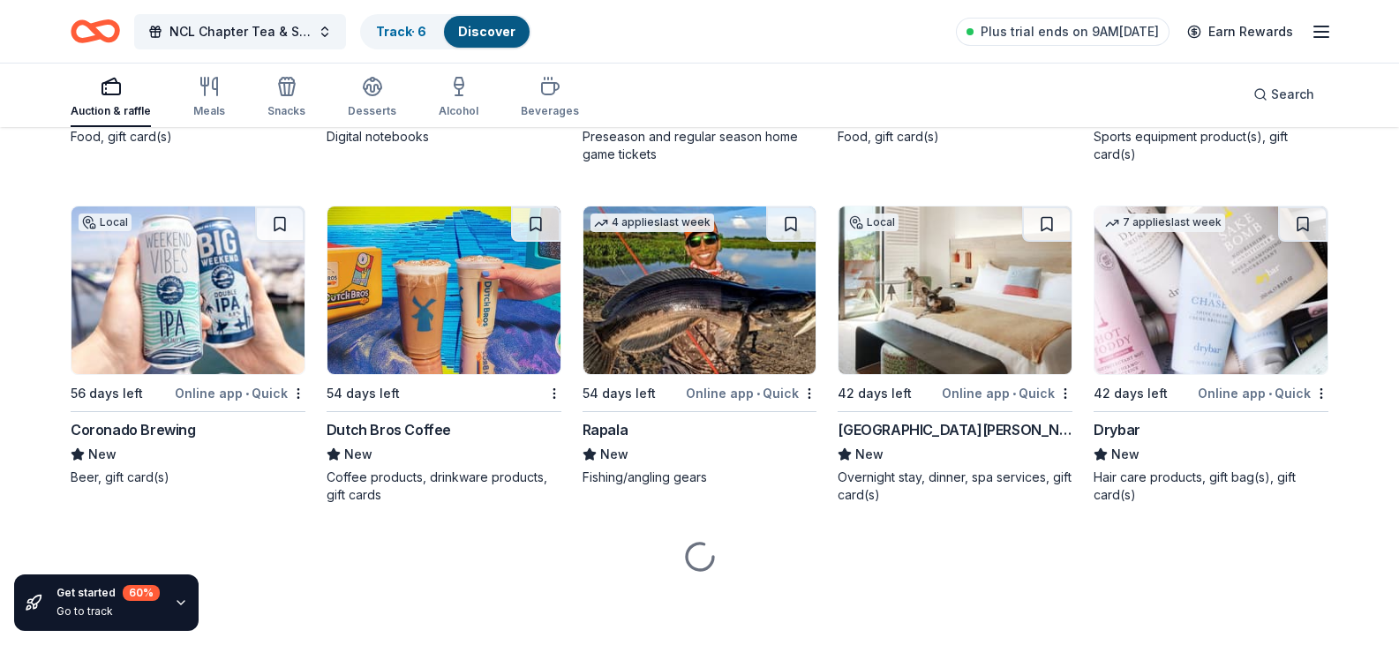
scroll to position [9399, 0]
click at [1159, 100] on div "Dick's Sporting Goods" at bounding box center [1209, 89] width 230 height 21
click at [649, 100] on div "Anaheim Ducks" at bounding box center [635, 89] width 105 height 21
click at [900, 100] on div "Round Table Pizza" at bounding box center [898, 89] width 121 height 21
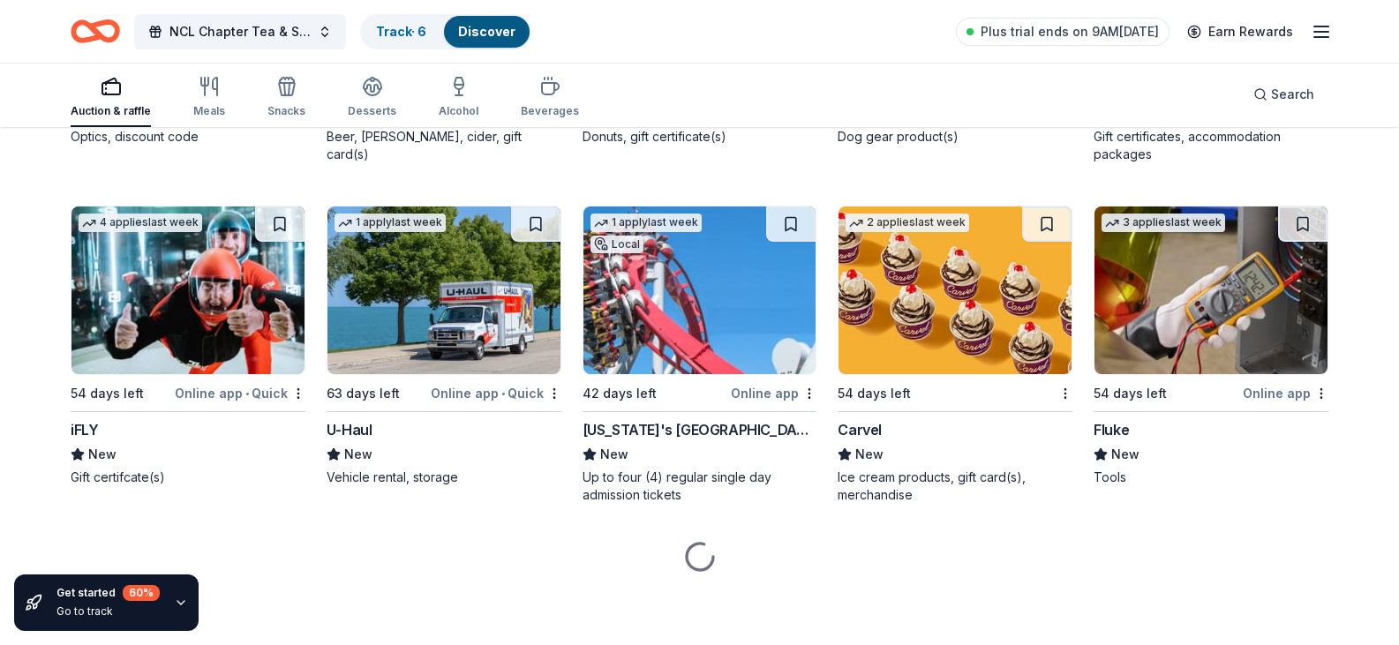
scroll to position [9724, 0]
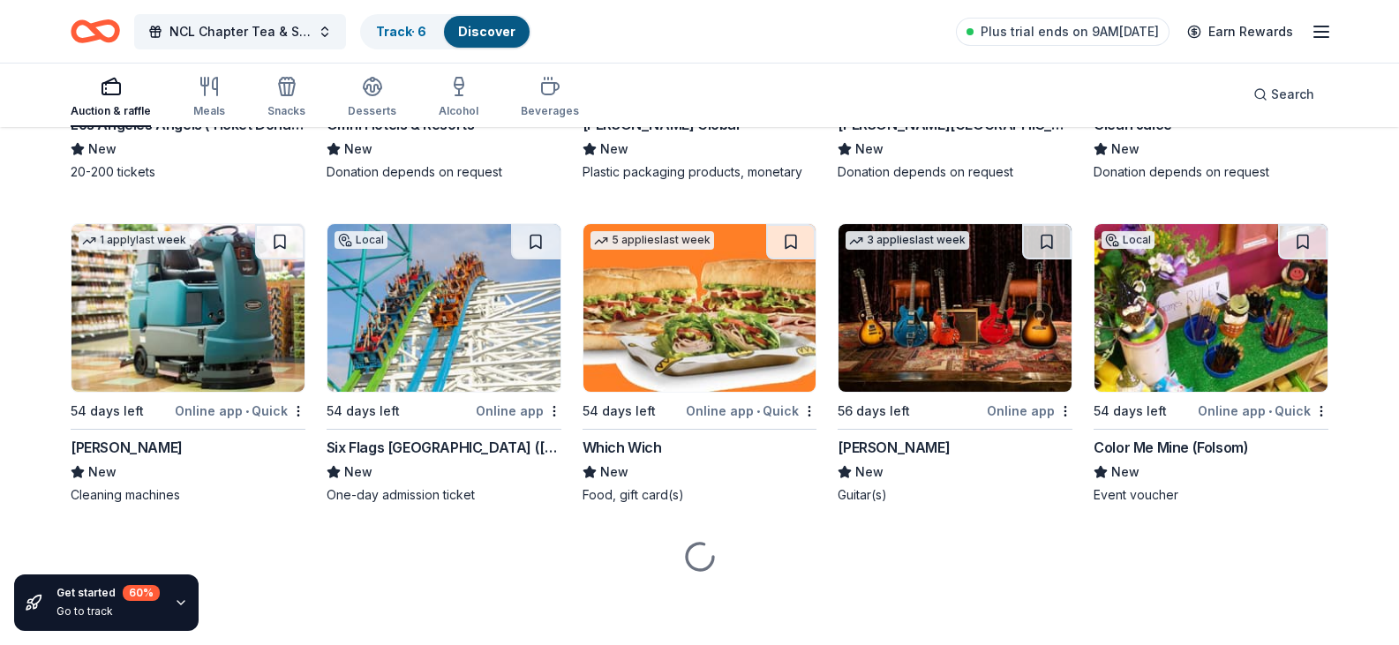
scroll to position [10932, 0]
click at [885, 135] on div "[PERSON_NAME][GEOGRAPHIC_DATA]" at bounding box center [955, 124] width 235 height 21
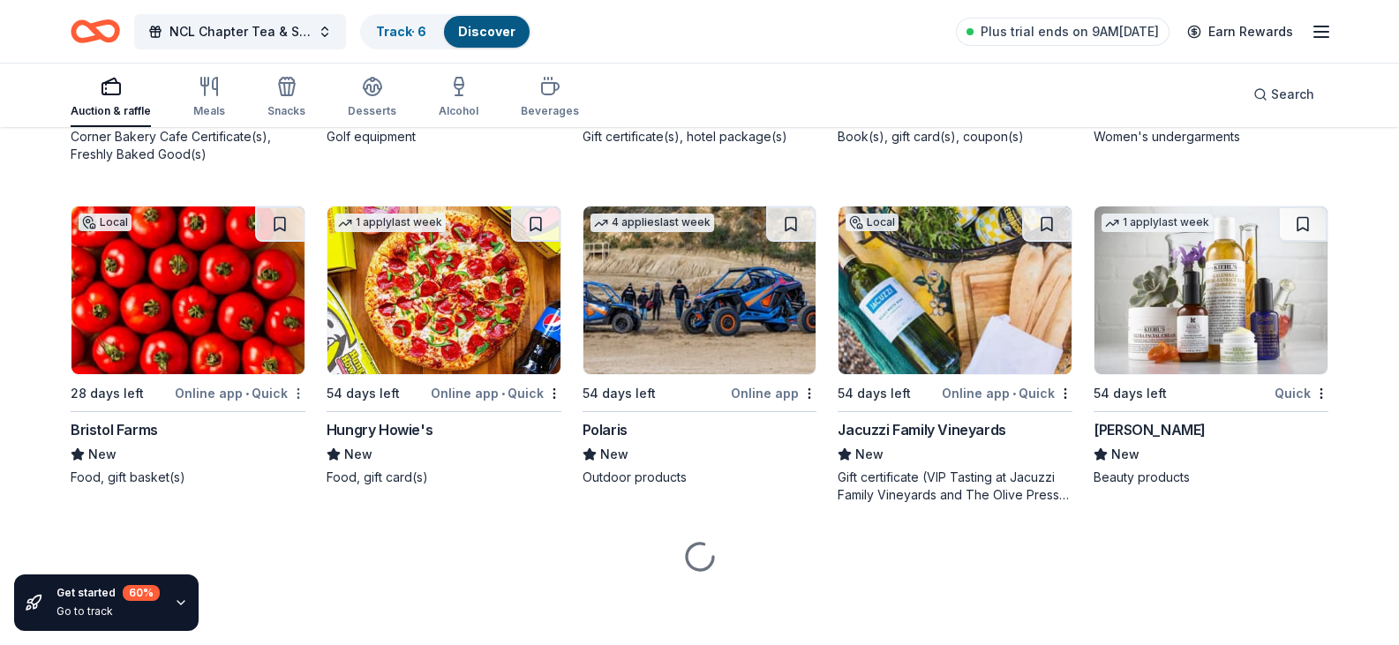
scroll to position [11900, 0]
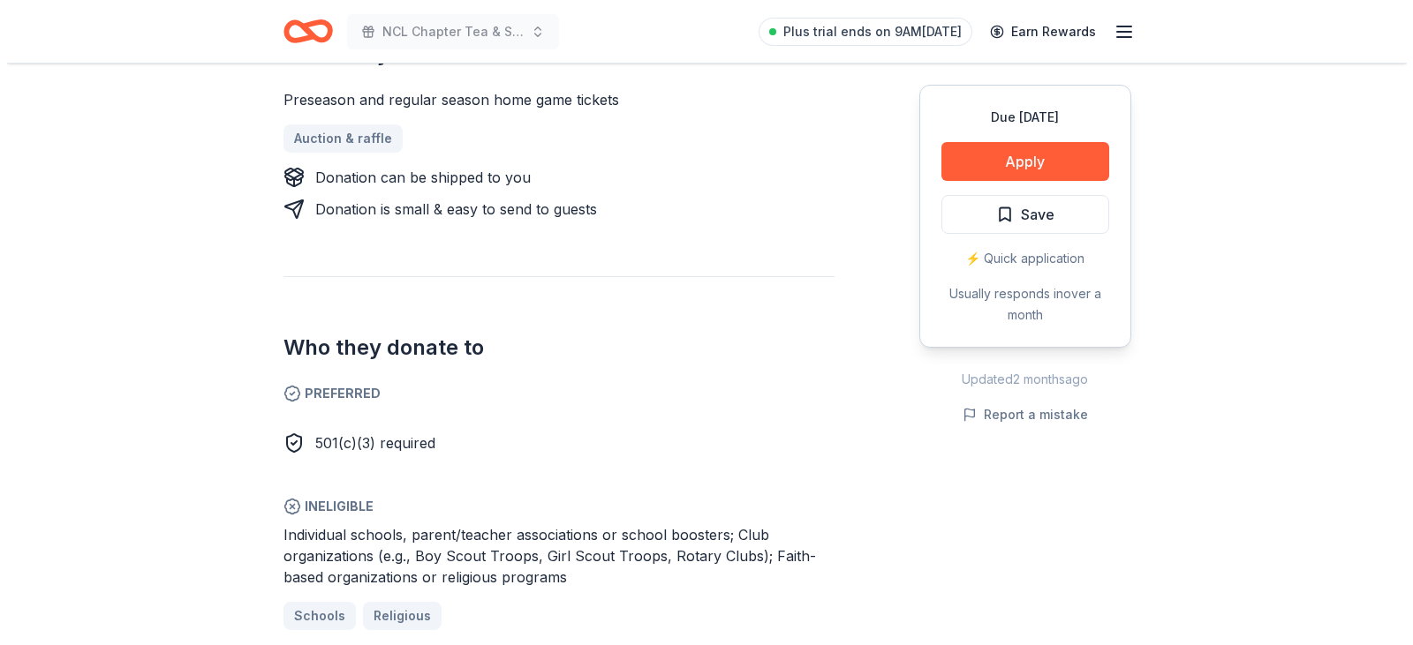
scroll to position [883, 0]
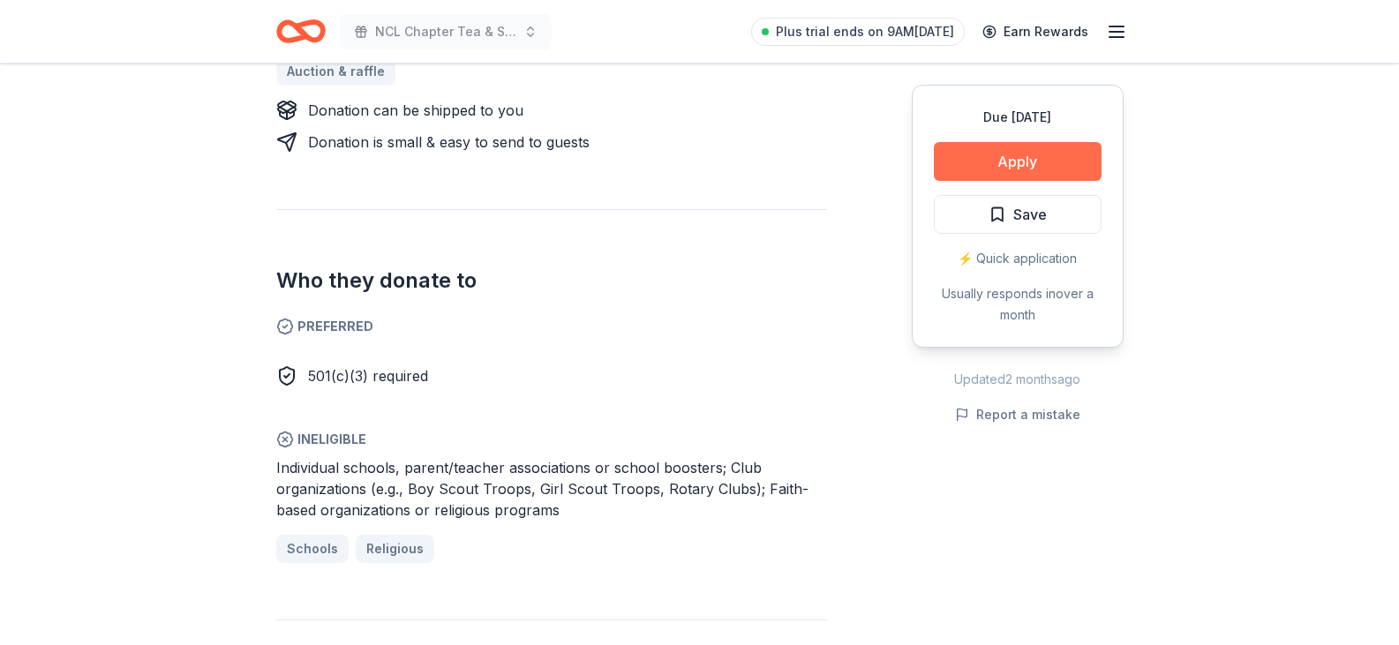
click at [1009, 154] on button "Apply" at bounding box center [1018, 161] width 168 height 39
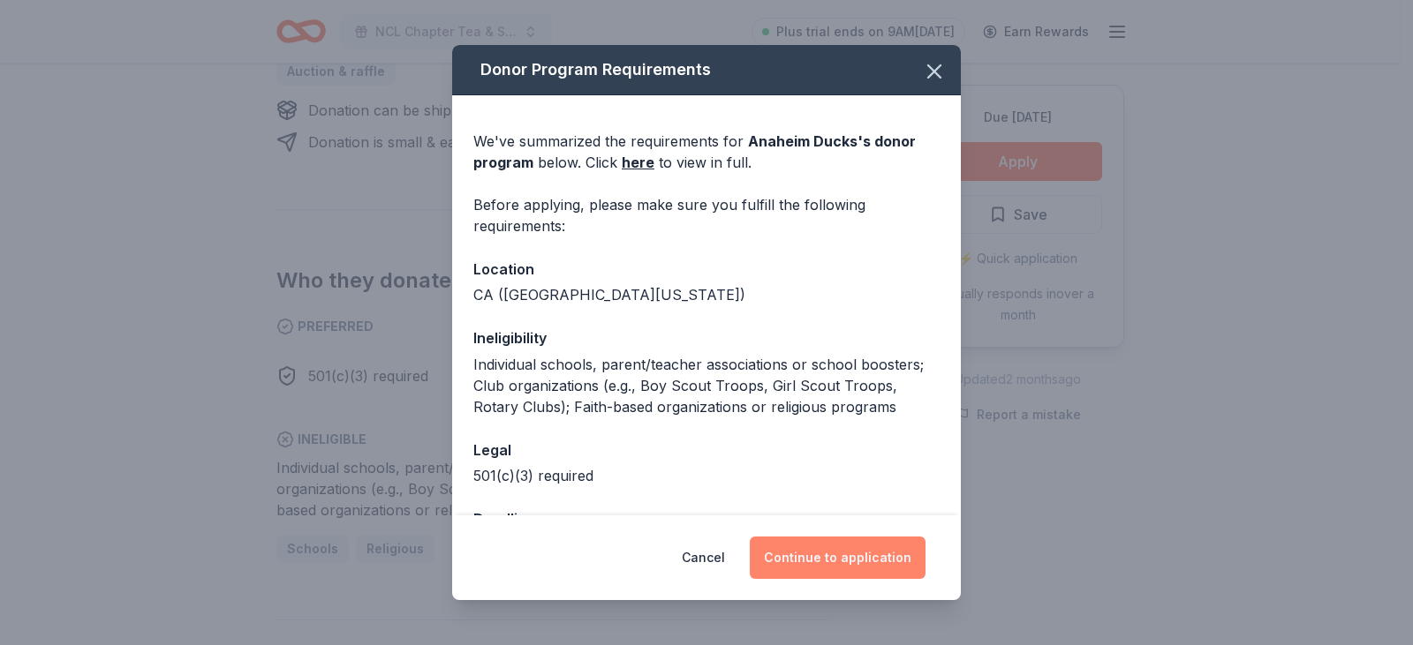
click at [847, 553] on button "Continue to application" at bounding box center [838, 558] width 176 height 42
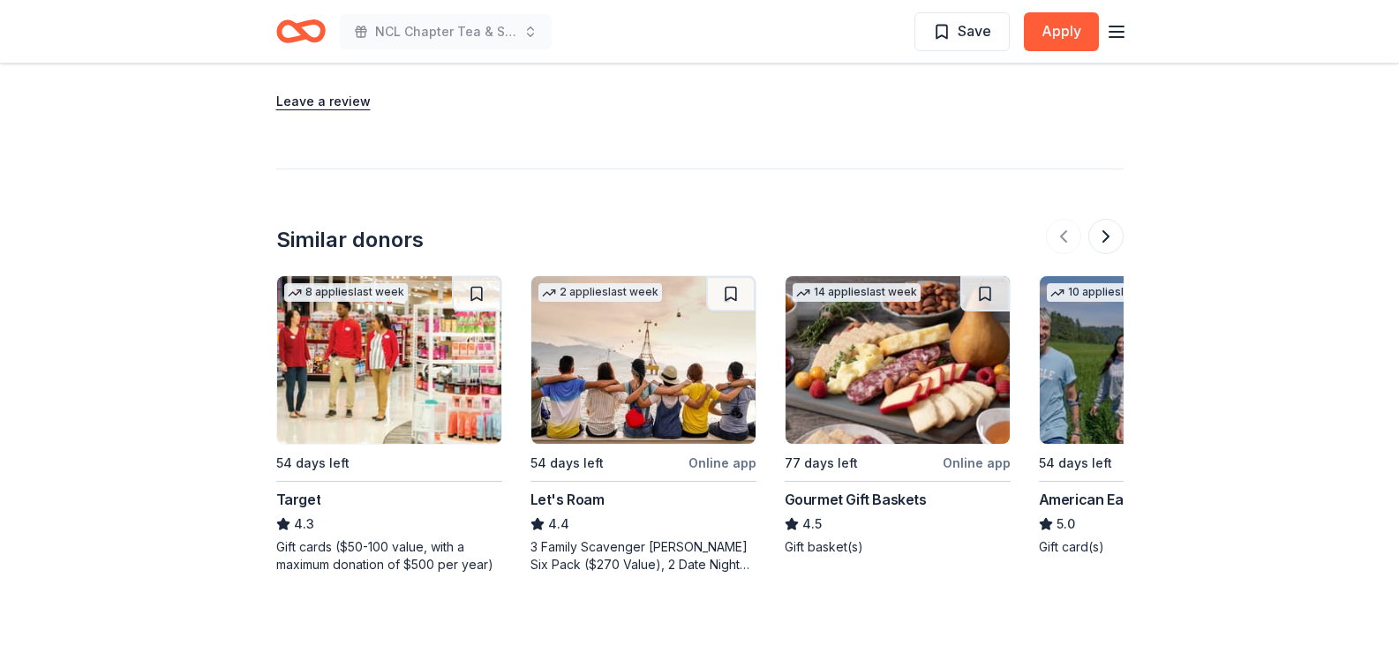
scroll to position [1766, 0]
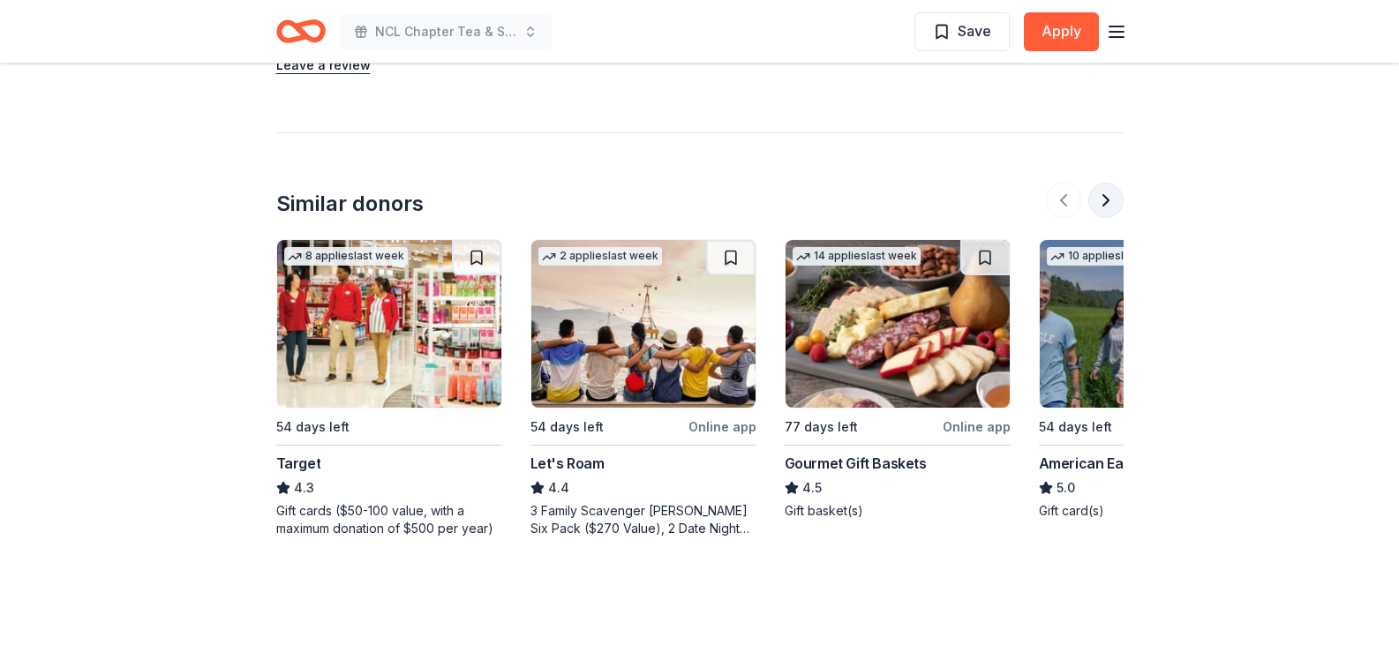
click at [1098, 183] on button at bounding box center [1106, 200] width 35 height 35
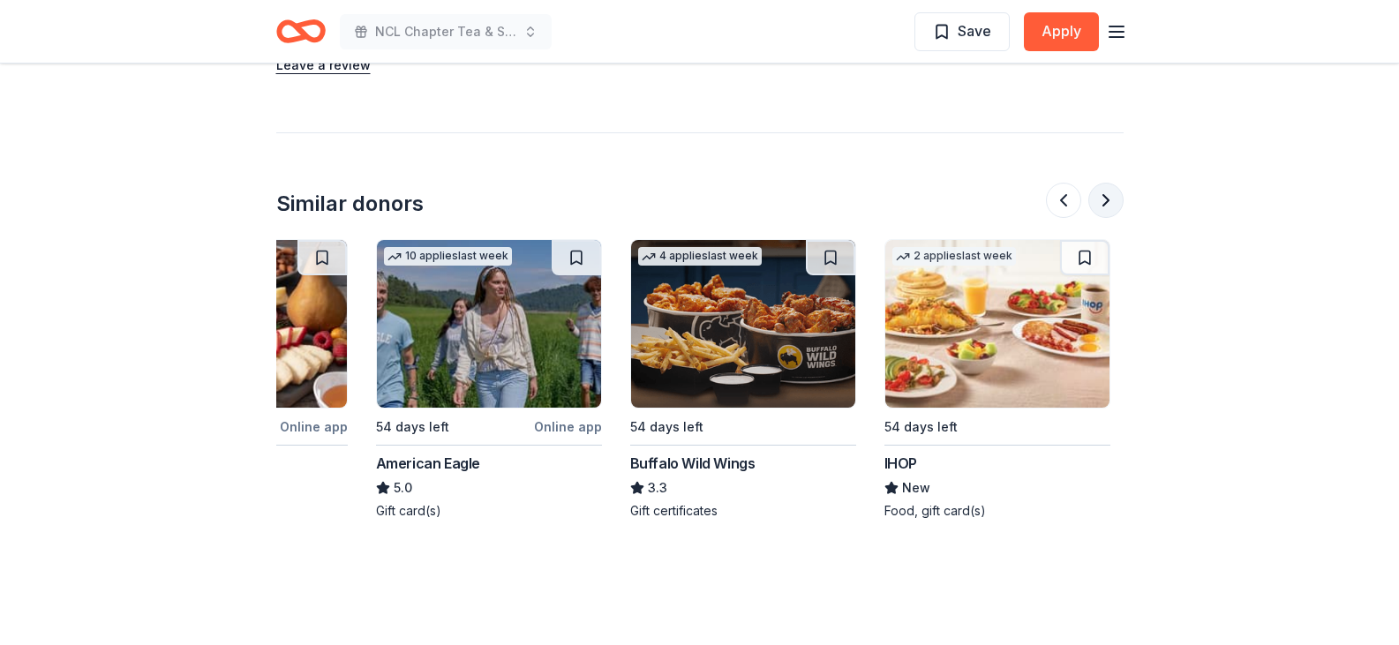
scroll to position [0, 763]
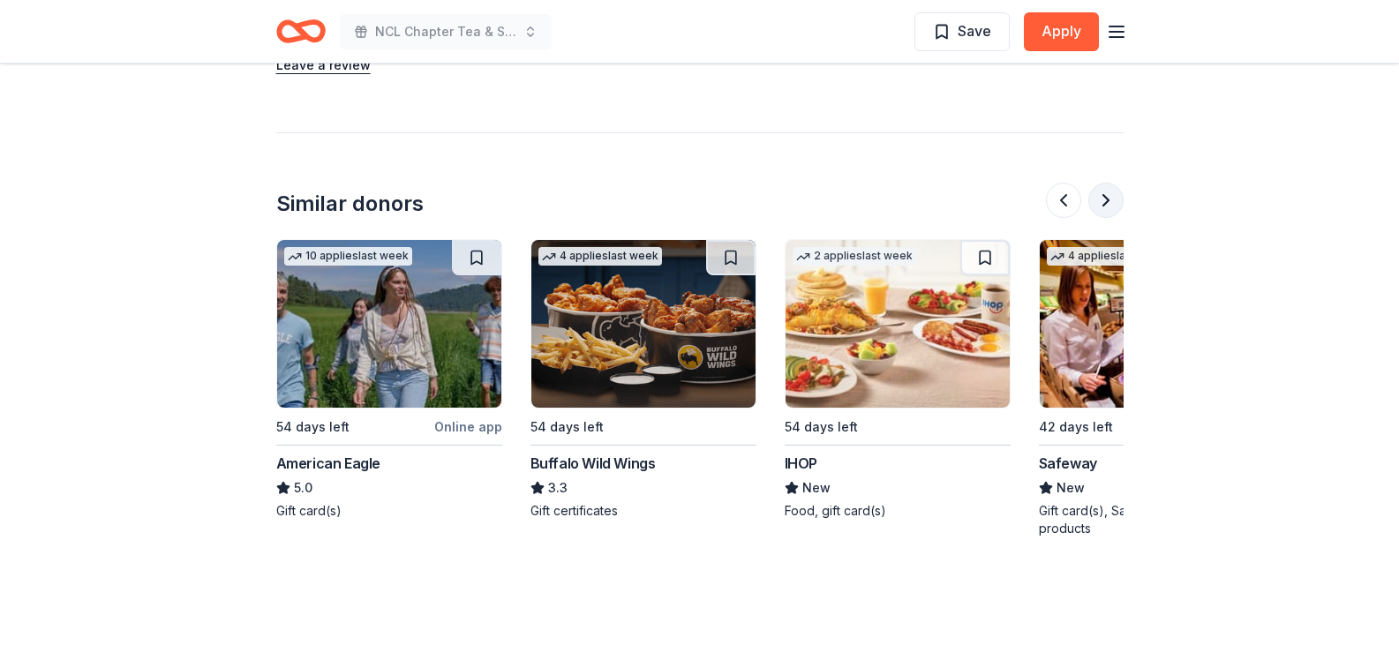
click at [1098, 183] on button at bounding box center [1106, 200] width 35 height 35
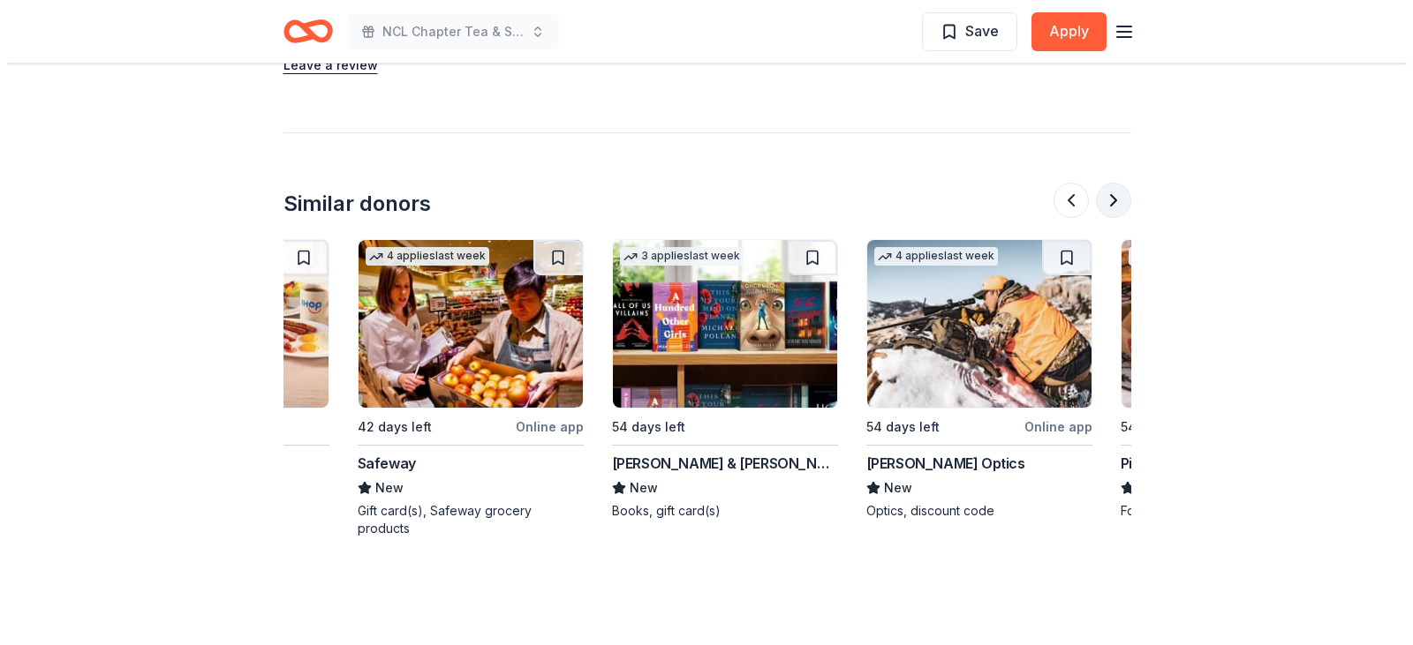
scroll to position [0, 1526]
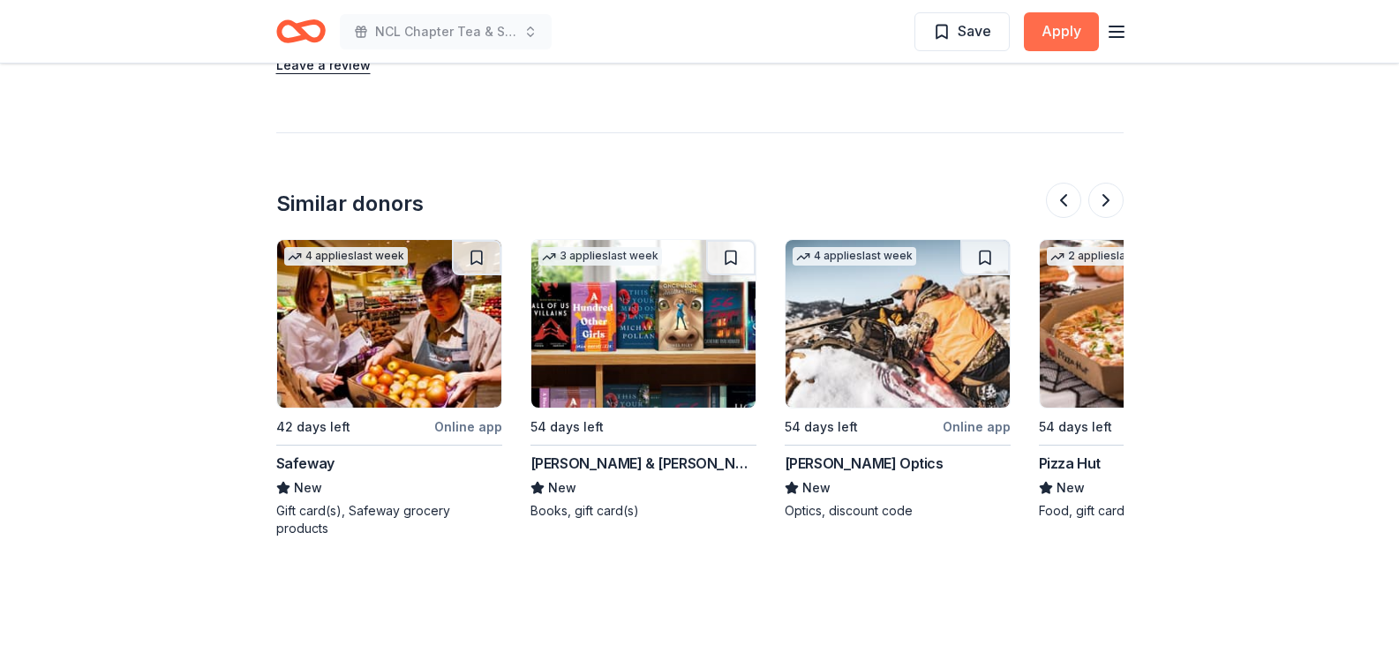
click at [1059, 37] on button "Apply" at bounding box center [1061, 31] width 75 height 39
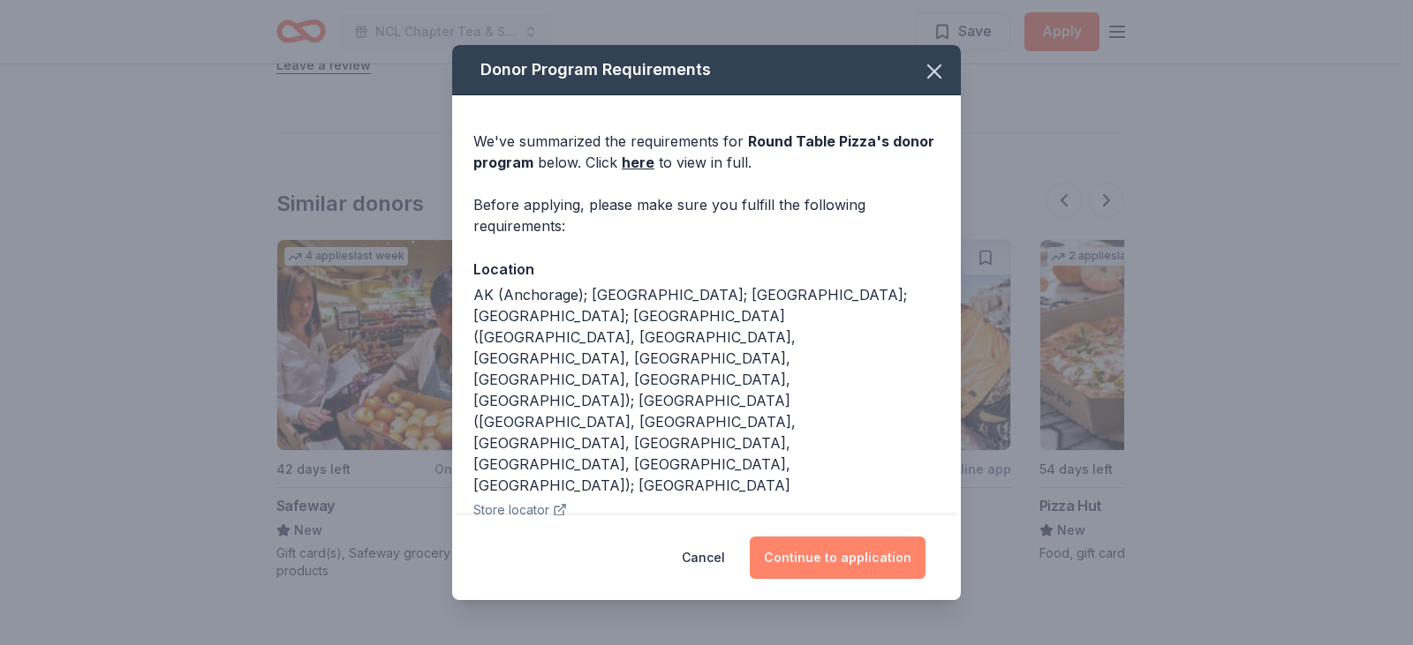
click at [826, 537] on button "Continue to application" at bounding box center [838, 558] width 176 height 42
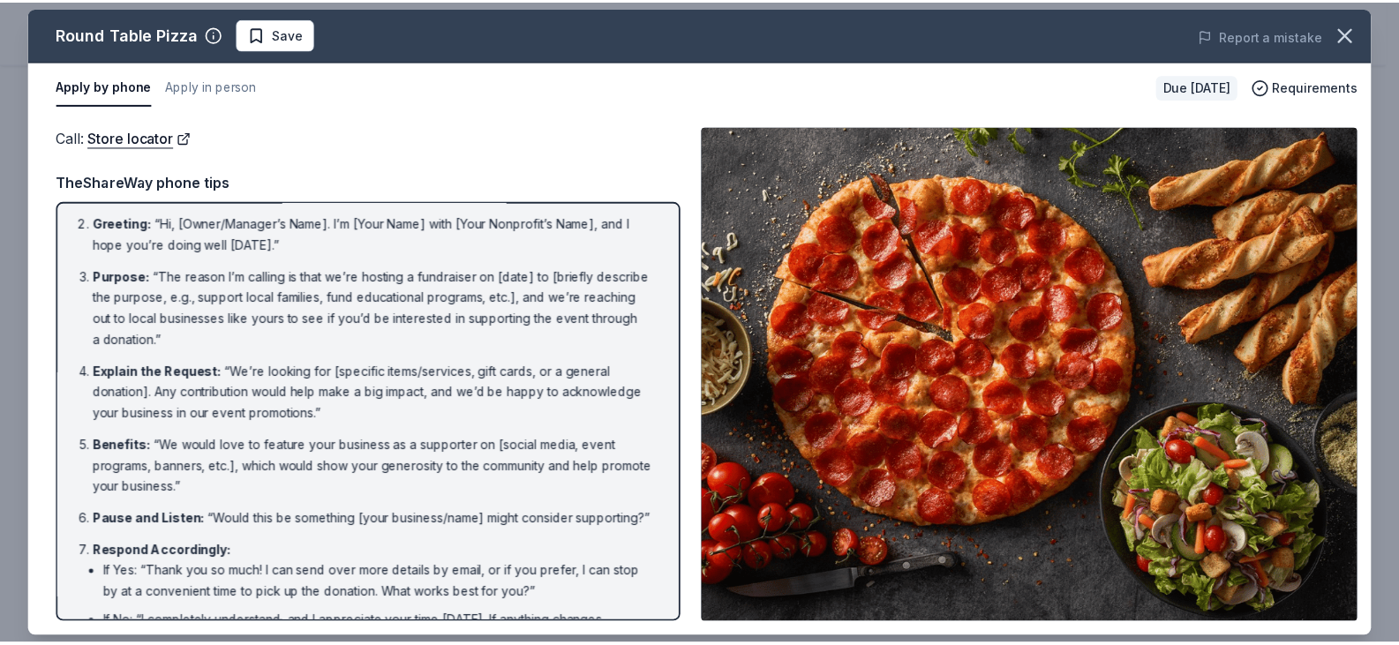
scroll to position [0, 0]
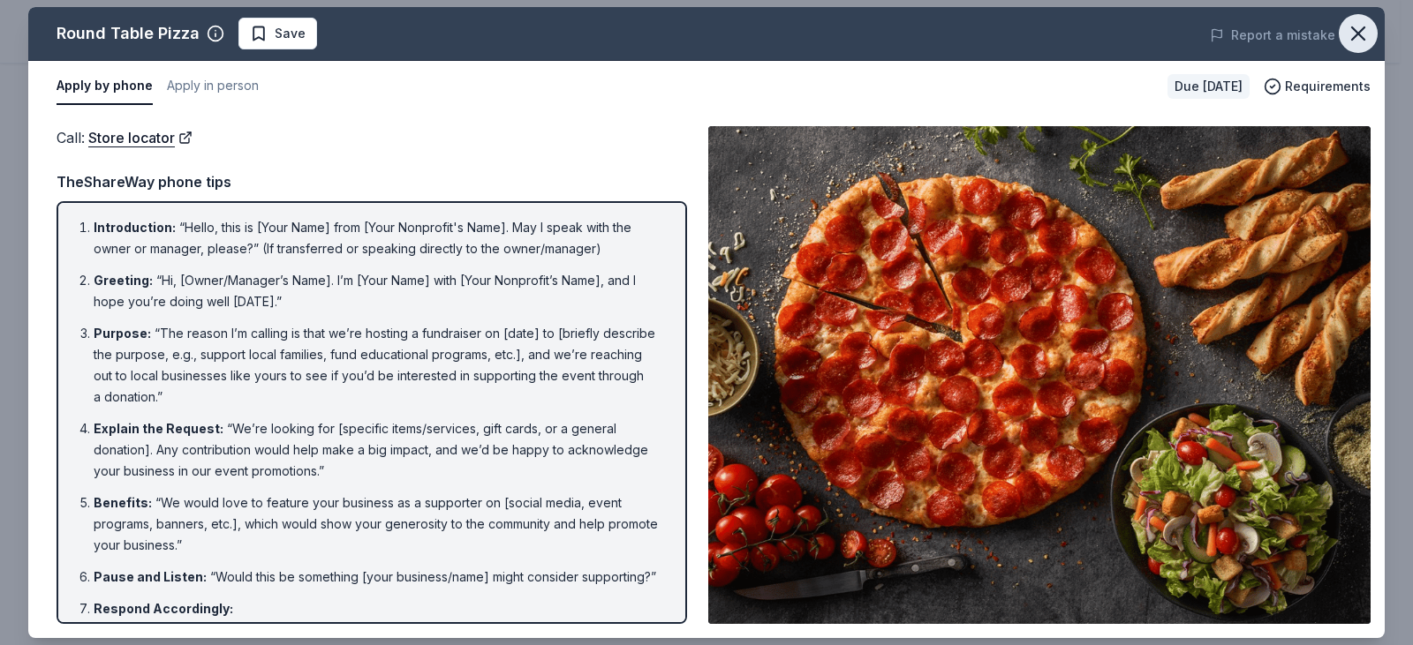
click at [1354, 26] on icon "button" at bounding box center [1358, 33] width 25 height 25
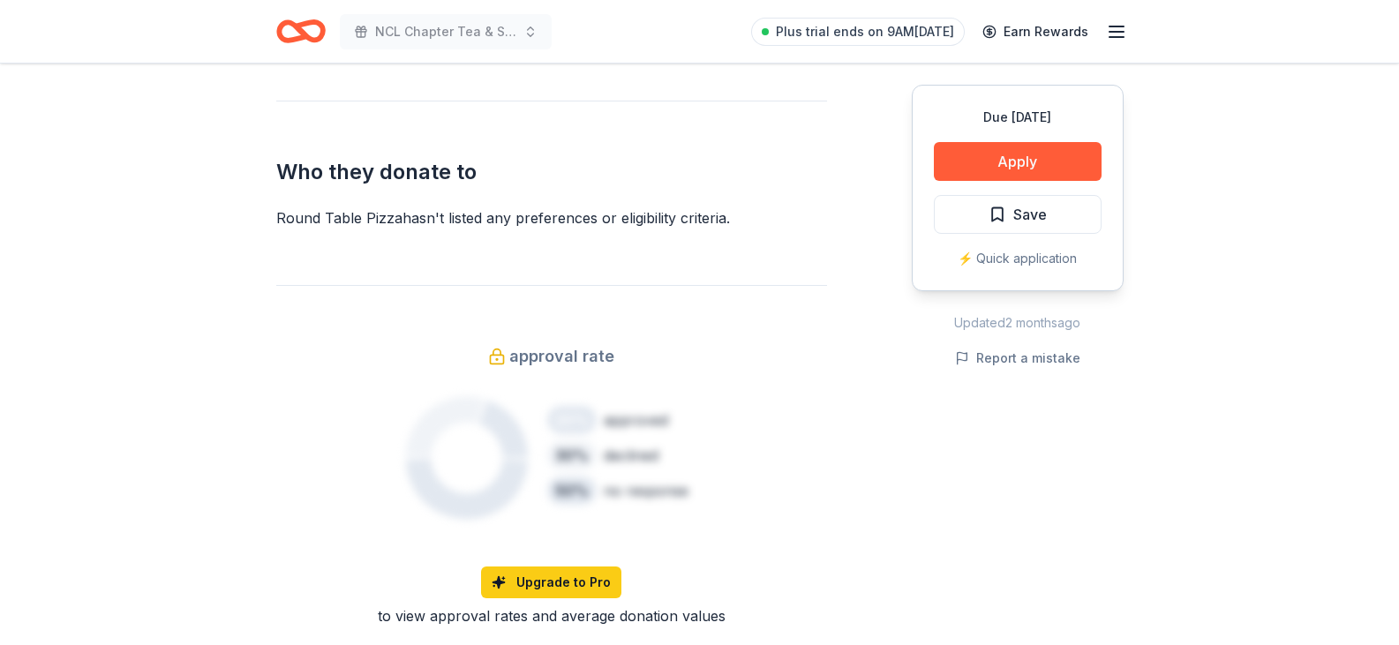
scroll to position [706, 0]
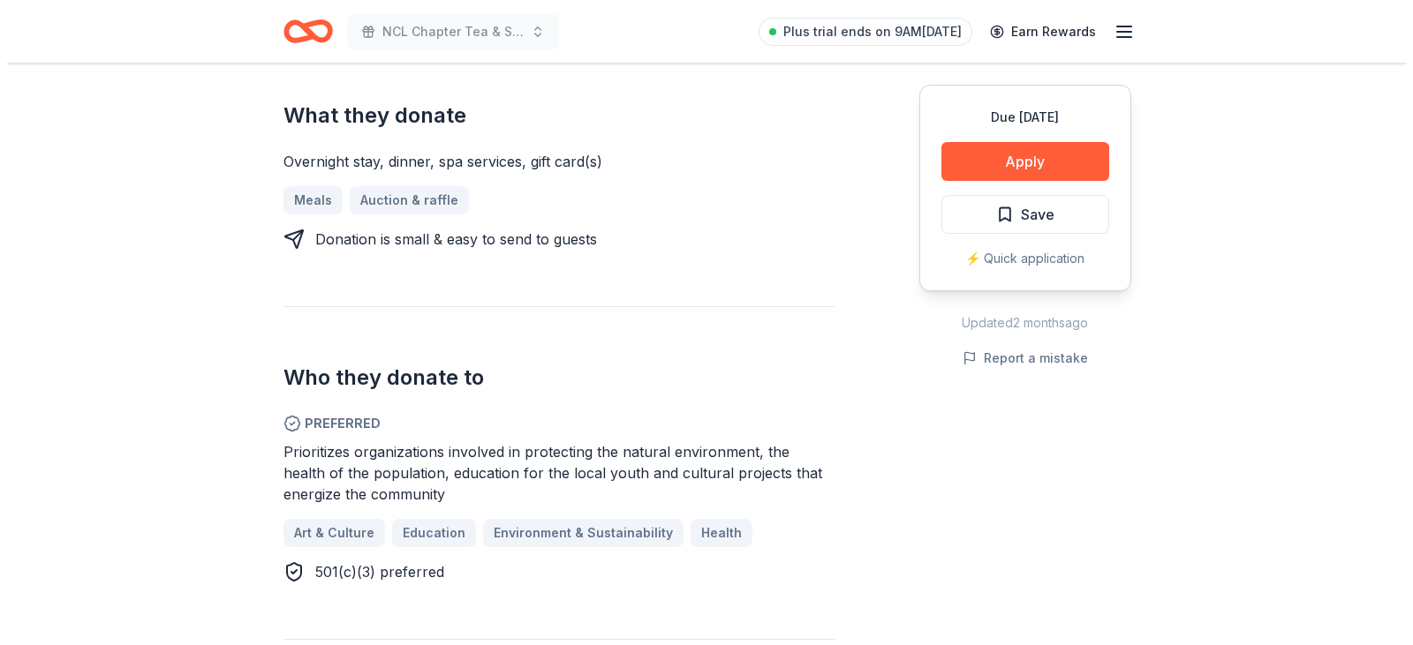
scroll to position [883, 0]
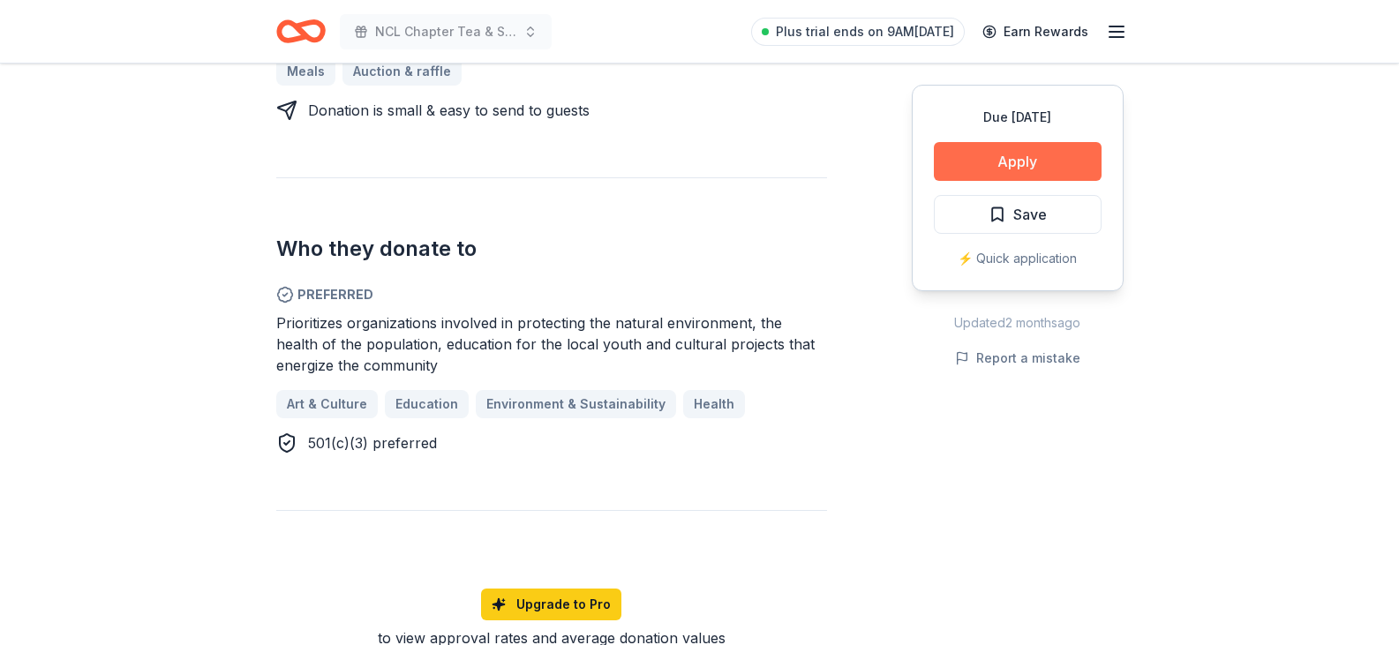
click at [1058, 162] on button "Apply" at bounding box center [1018, 161] width 168 height 39
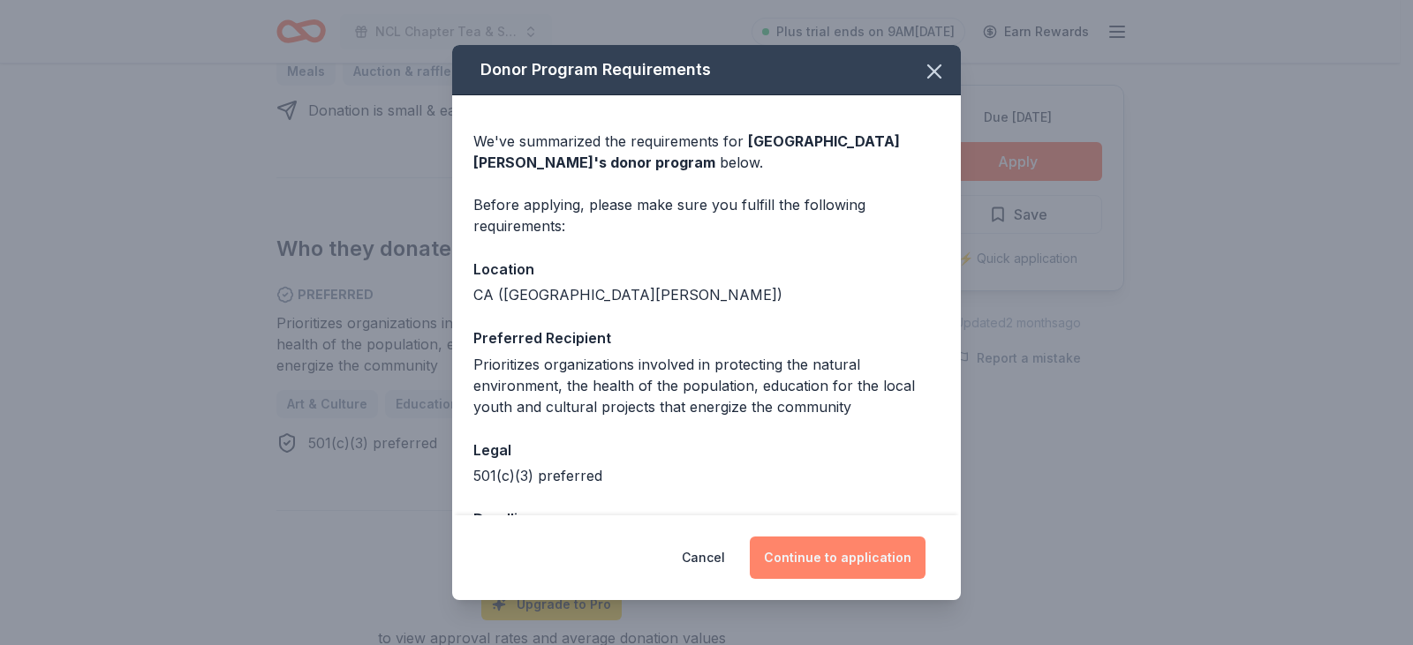
click at [817, 560] on button "Continue to application" at bounding box center [838, 558] width 176 height 42
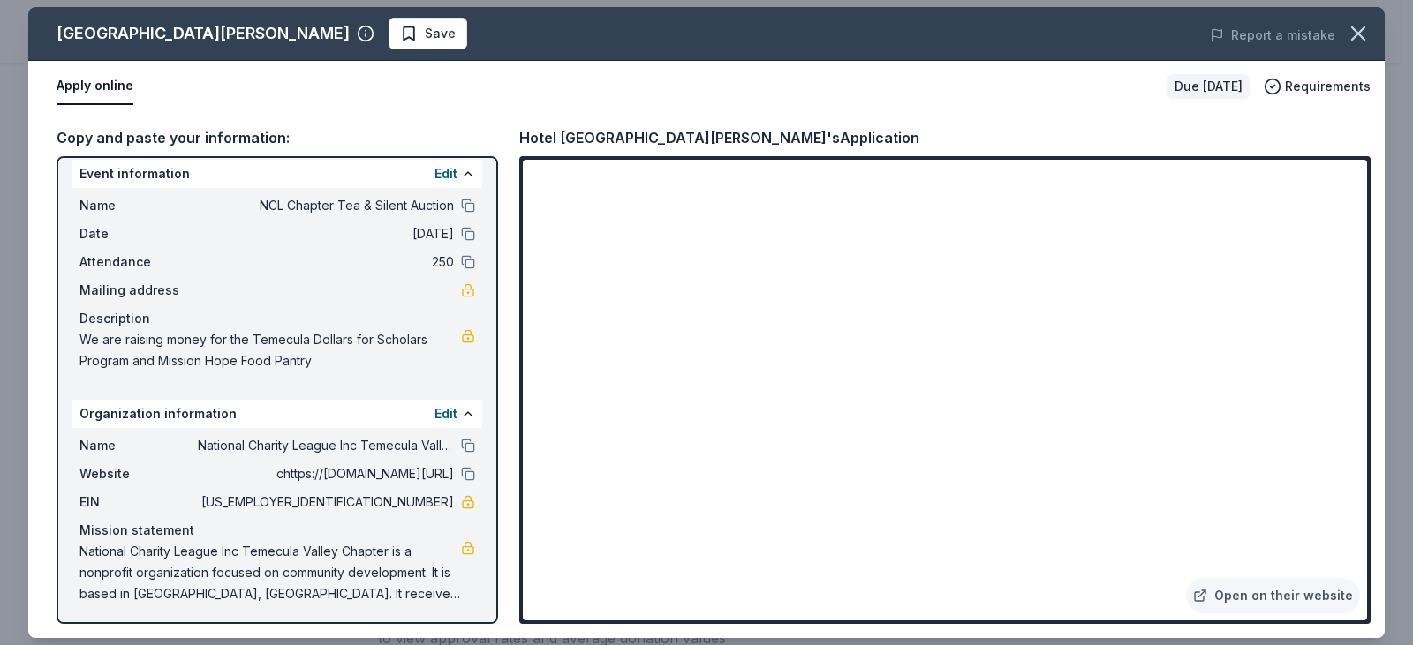
scroll to position [16, 0]
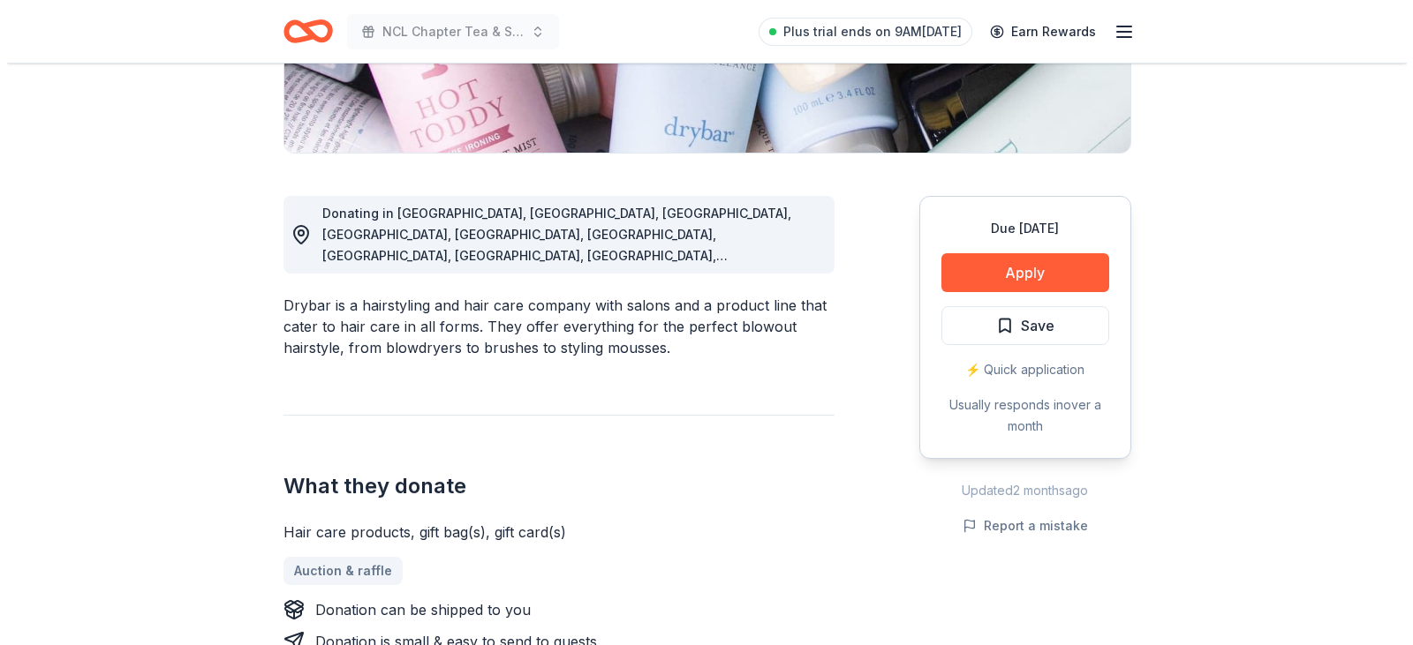
scroll to position [441, 0]
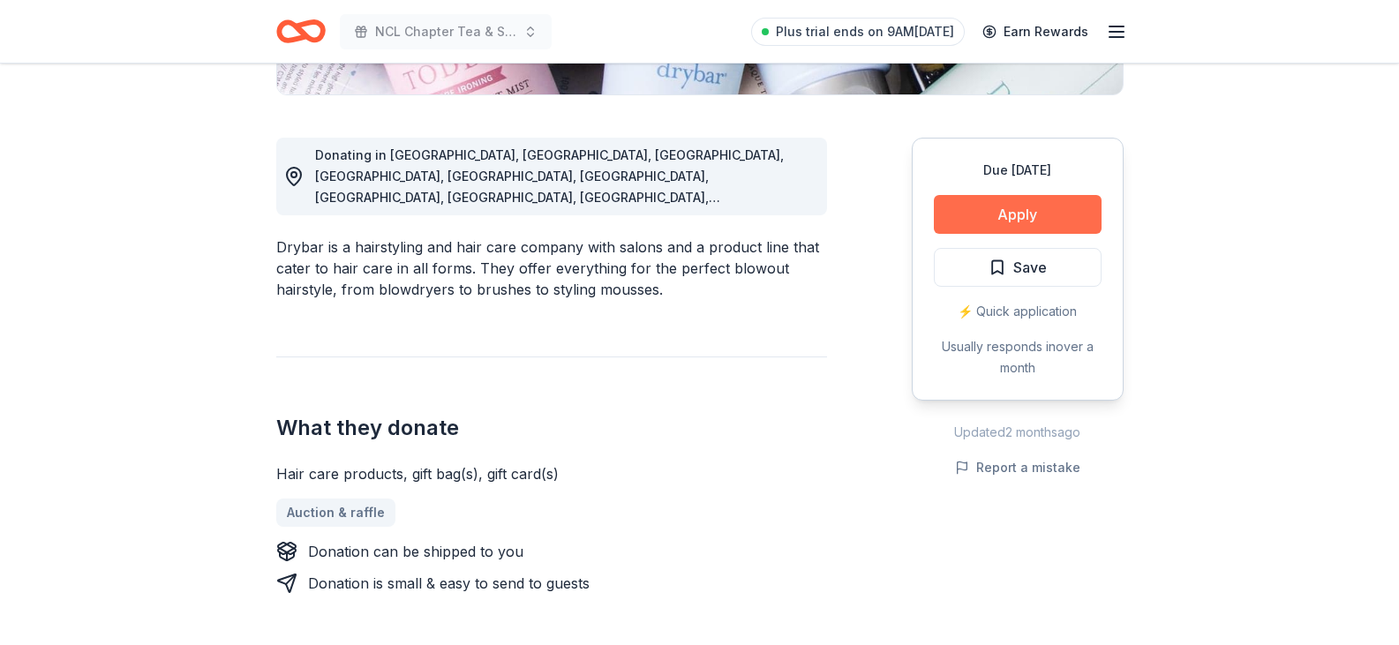
click at [1054, 218] on button "Apply" at bounding box center [1018, 214] width 168 height 39
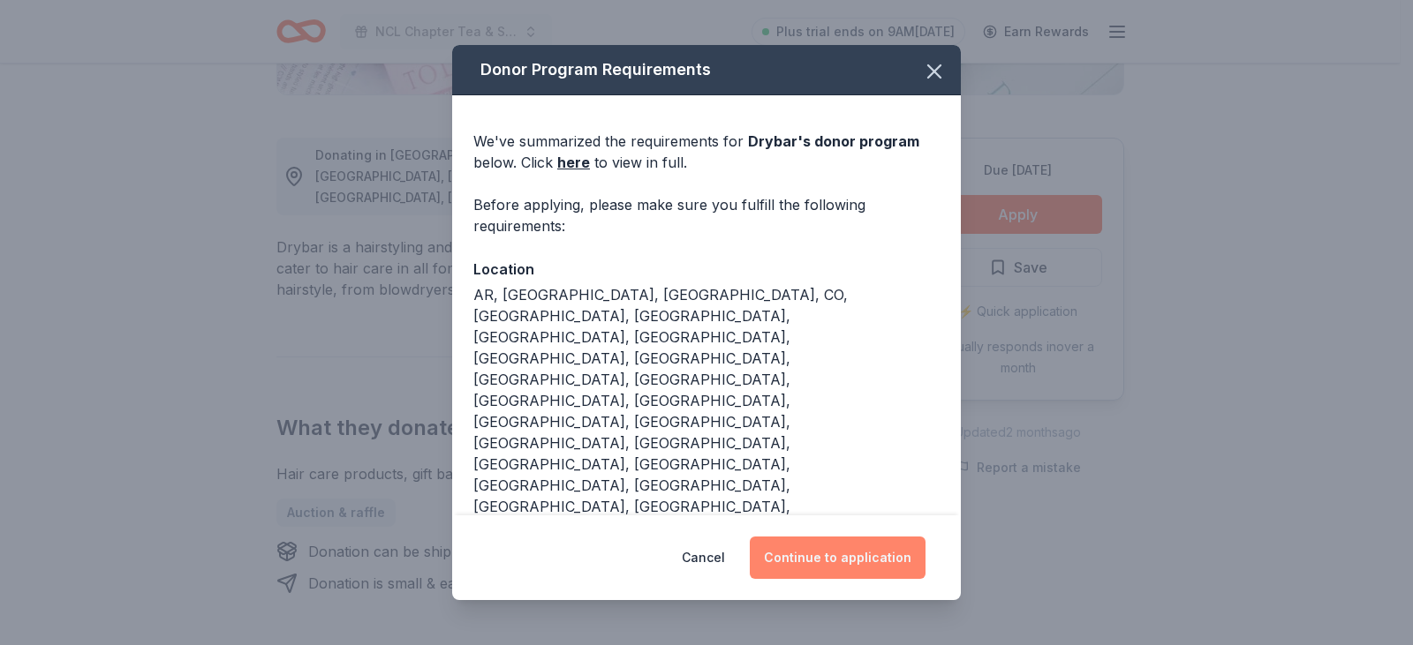
click at [826, 561] on button "Continue to application" at bounding box center [838, 558] width 176 height 42
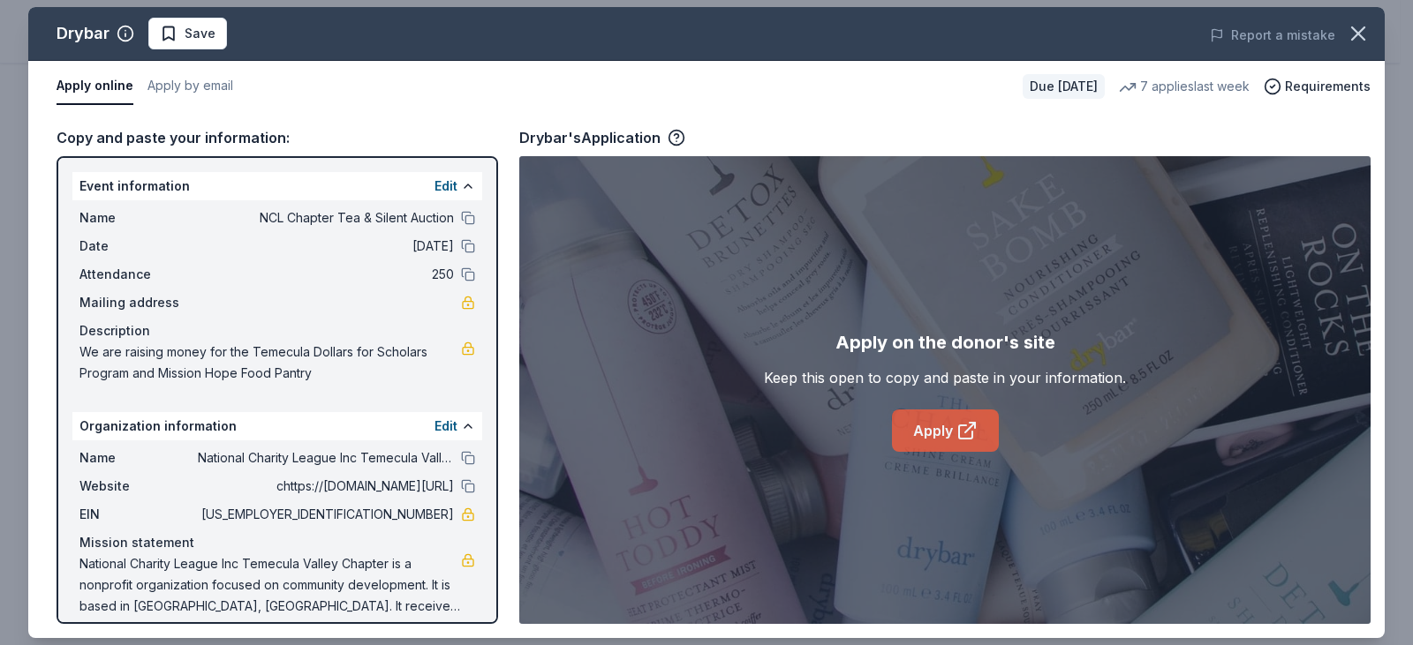
click at [929, 423] on link "Apply" at bounding box center [945, 431] width 107 height 42
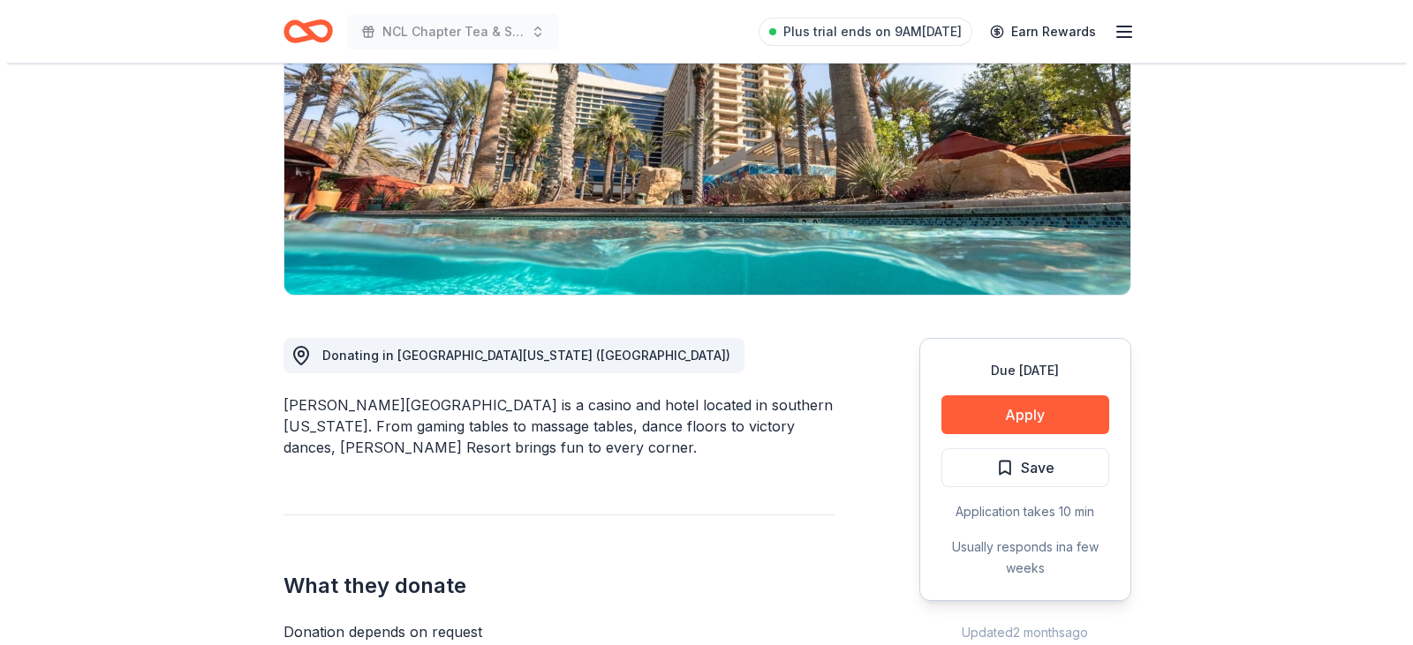
scroll to position [265, 0]
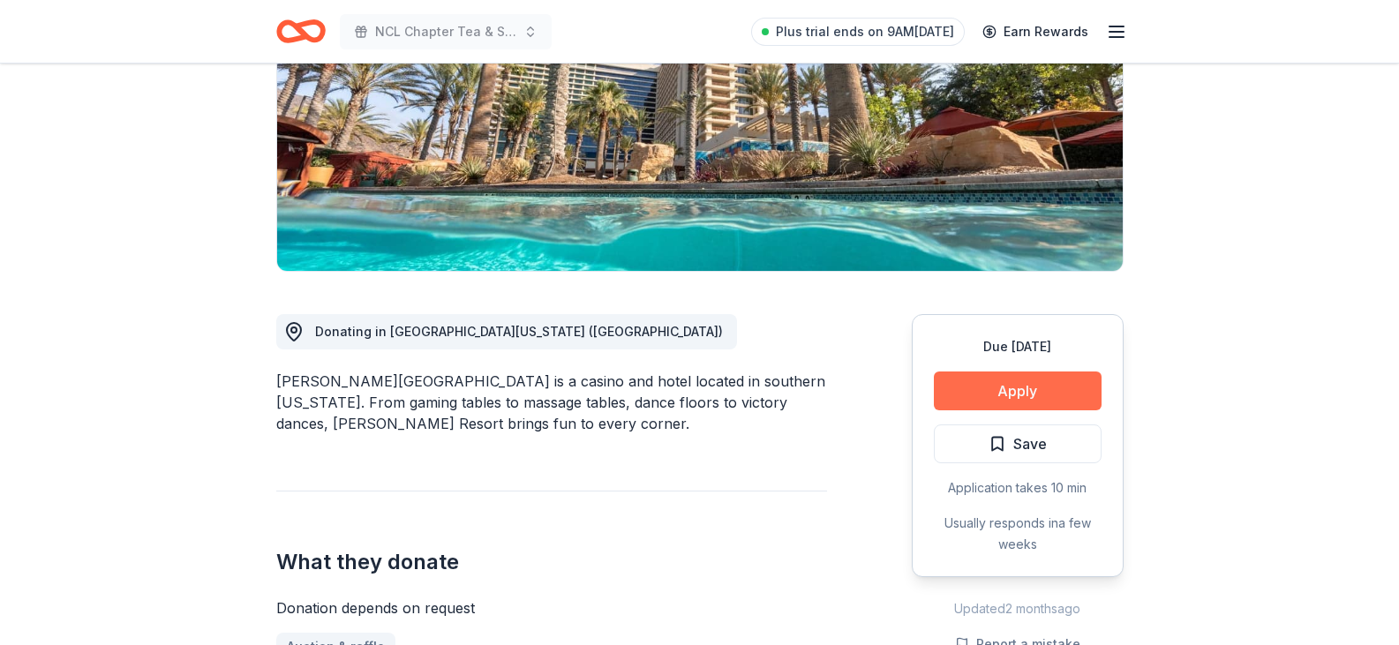
click at [1000, 386] on button "Apply" at bounding box center [1018, 391] width 168 height 39
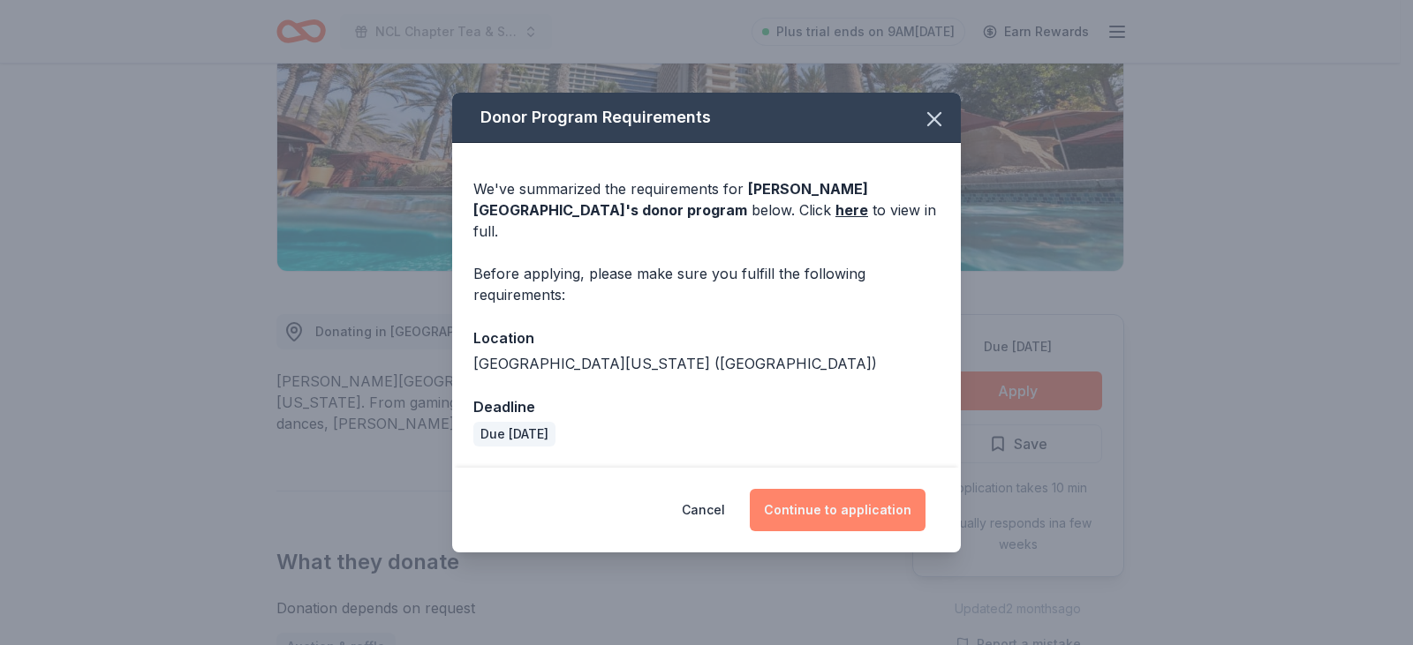
click at [876, 496] on button "Continue to application" at bounding box center [838, 510] width 176 height 42
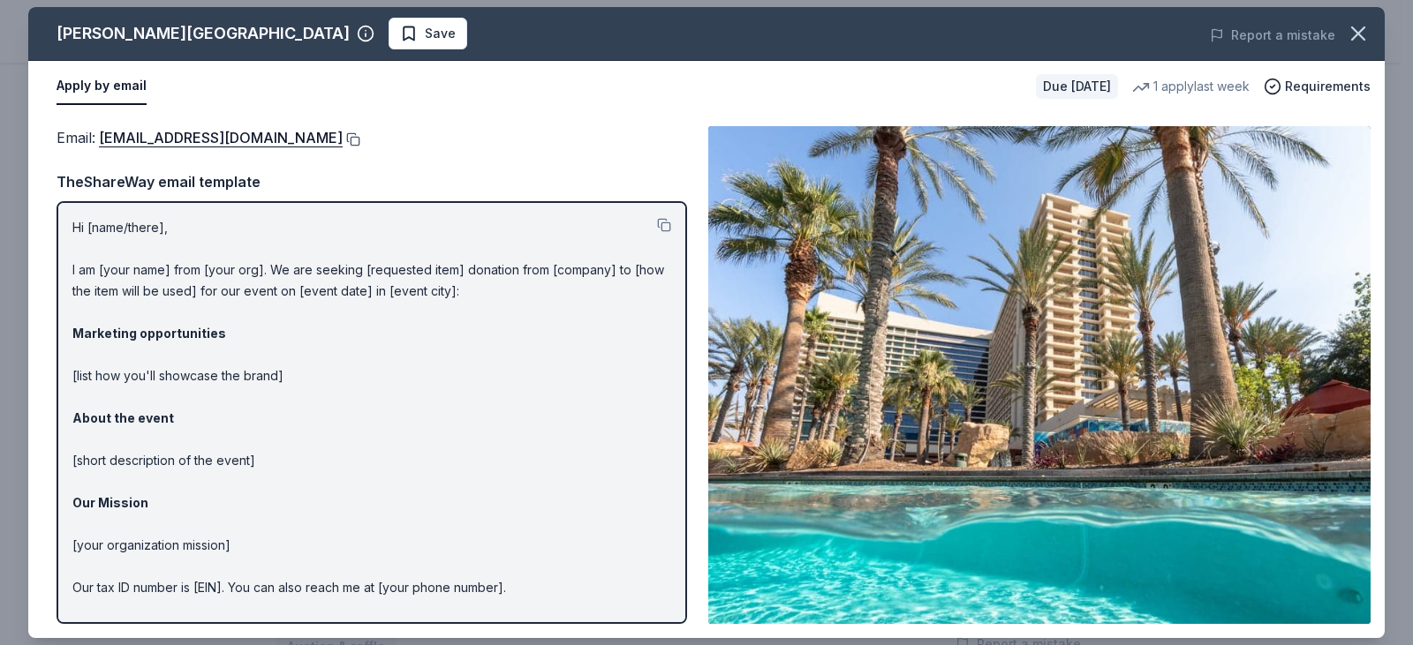
click at [343, 141] on button at bounding box center [352, 139] width 18 height 14
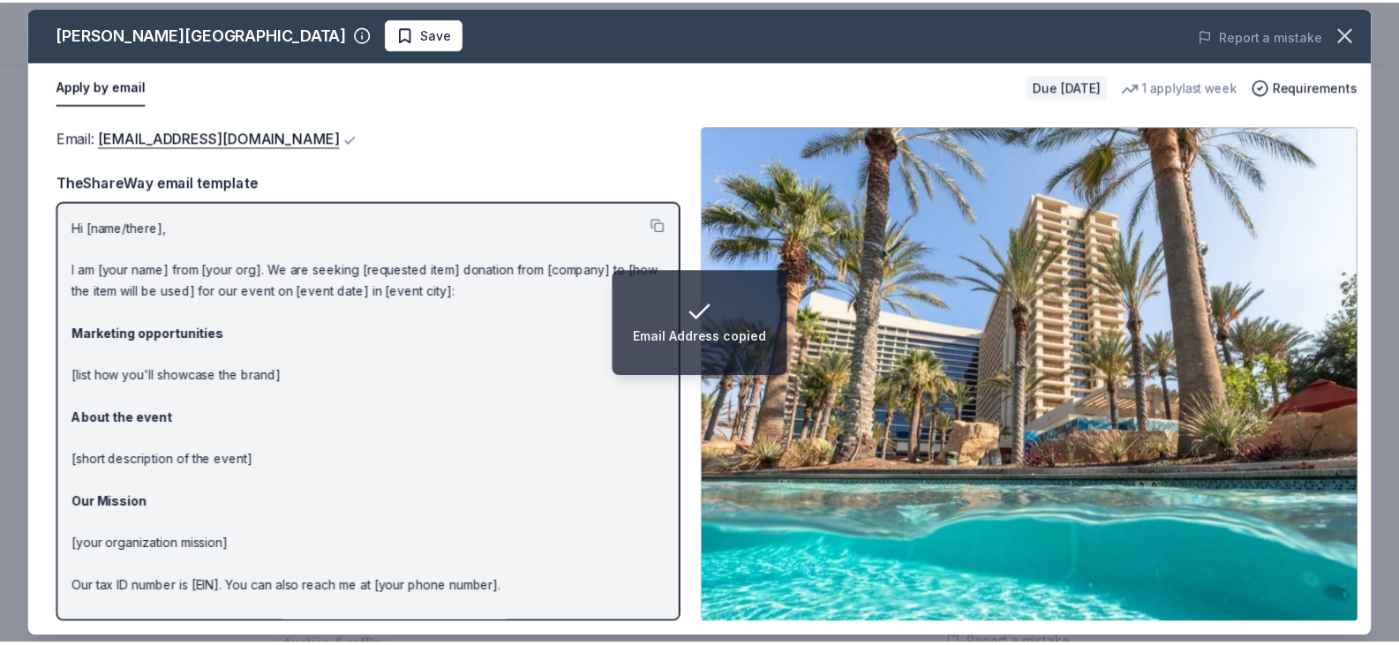
scroll to position [54, 0]
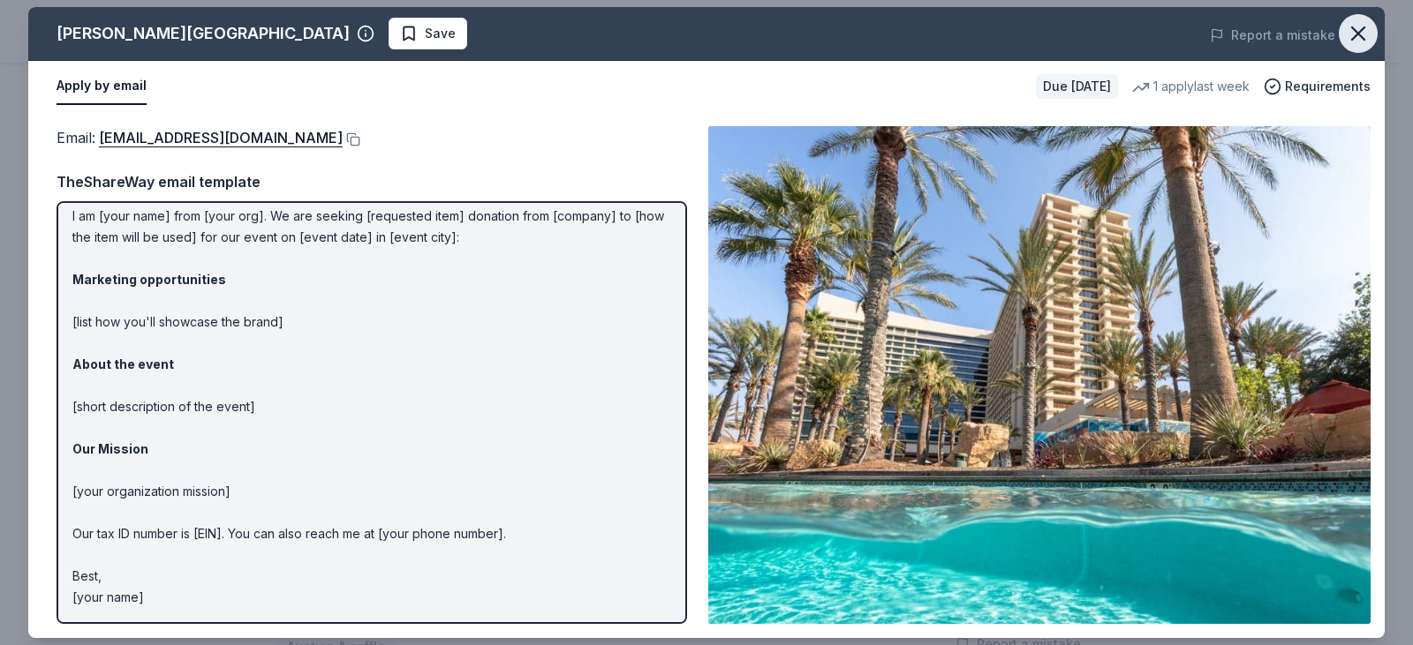
click at [1366, 26] on icon "button" at bounding box center [1358, 33] width 25 height 25
